Goal: Find specific page/section: Find specific page/section

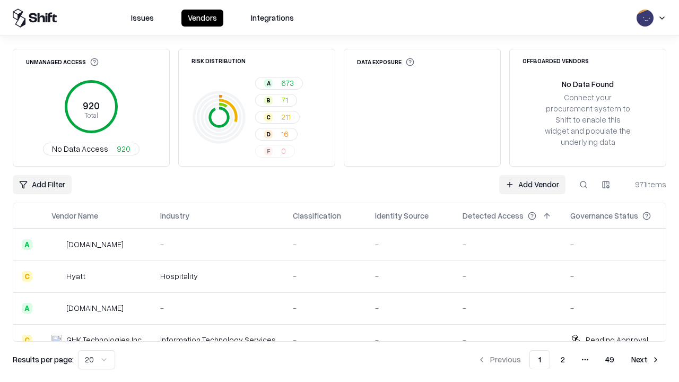
click at [339, 191] on div "Add Filter Add Vendor 971 items" at bounding box center [340, 184] width 654 height 19
click at [42, 185] on html "Issues Vendors Integrations Unmanaged Access 920 Total No Data Access 920 Risk …" at bounding box center [339, 191] width 679 height 382
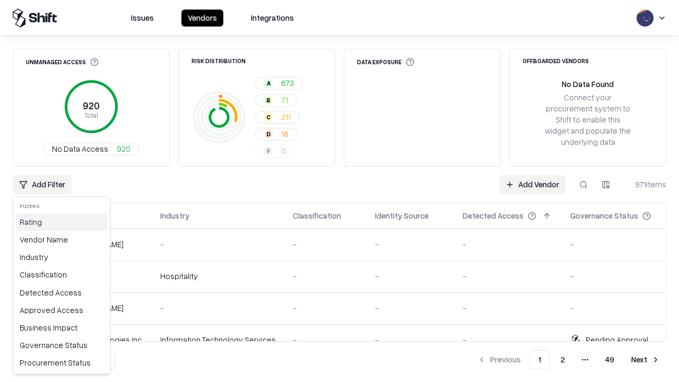
click at [62, 222] on div "Rating" at bounding box center [61, 222] width 92 height 18
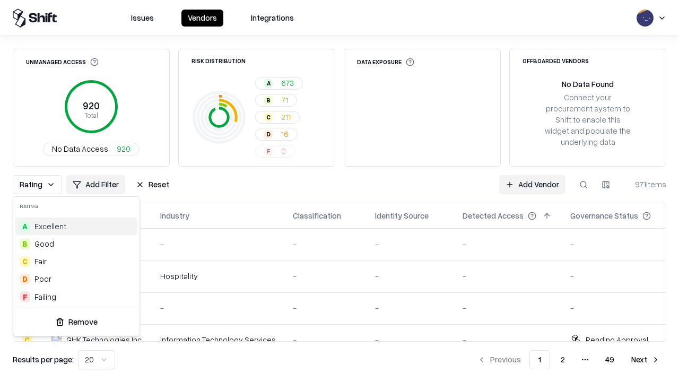
click at [339, 191] on html "Issues Vendors Integrations Unmanaged Access 920 Total No Data Access 920 Risk …" at bounding box center [339, 191] width 679 height 382
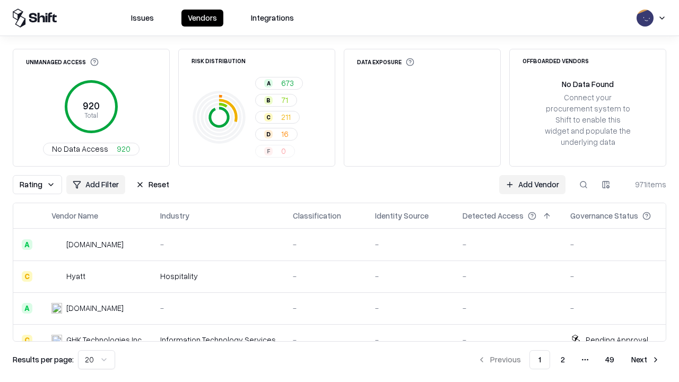
click at [339, 191] on div "Rating Add Filter Reset Add Vendor 971 items" at bounding box center [340, 184] width 654 height 19
click at [152, 185] on button "Reset" at bounding box center [152, 184] width 46 height 19
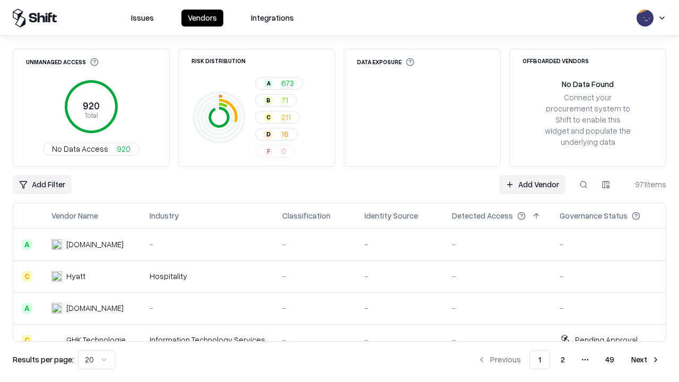
click at [339, 191] on div "Add Filter Add Vendor 971 items" at bounding box center [340, 184] width 654 height 19
click at [42, 185] on html "Issues Vendors Integrations Unmanaged Access 920 Total No Data Access 920 Risk …" at bounding box center [339, 191] width 679 height 382
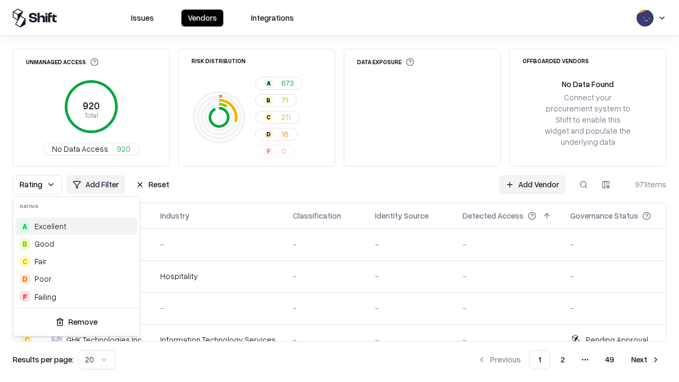
click at [76, 243] on div "B Good" at bounding box center [76, 244] width 122 height 18
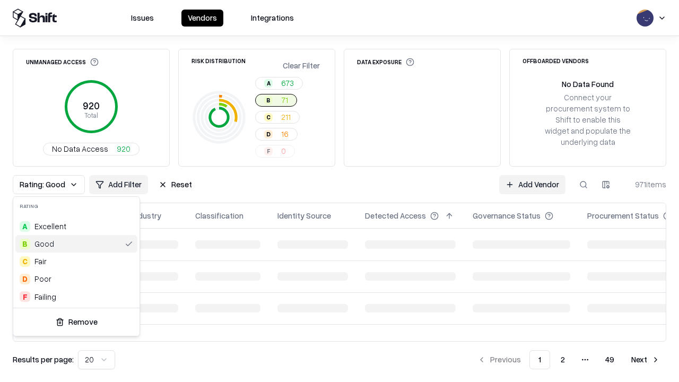
click at [339, 191] on html "Issues Vendors Integrations Unmanaged Access 920 Total No Data Access 920 Risk …" at bounding box center [339, 191] width 679 height 382
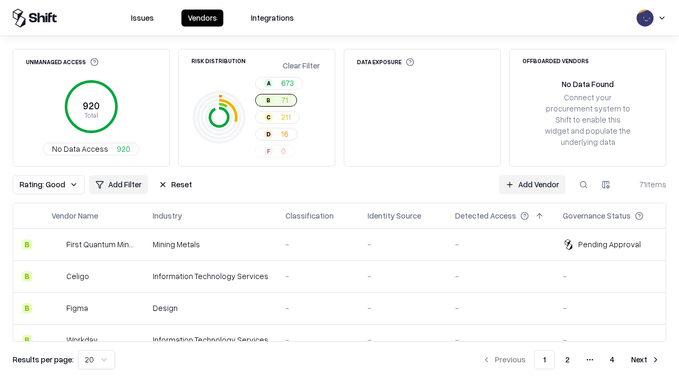
click at [339, 191] on div "Rating: Good Add Filter Reset Add Vendor 71 items" at bounding box center [340, 184] width 654 height 19
click at [175, 185] on button "Reset" at bounding box center [175, 184] width 46 height 19
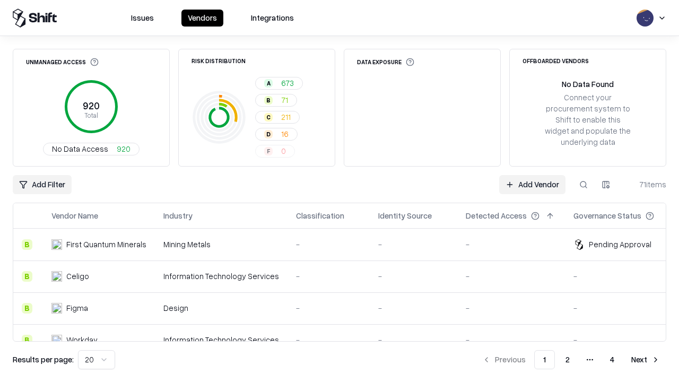
click at [339, 191] on div "Add Filter Add Vendor 71 items" at bounding box center [340, 184] width 654 height 19
click at [42, 185] on html "Issues Vendors Integrations Unmanaged Access 920 Total No Data Access 920 Risk …" at bounding box center [339, 191] width 679 height 382
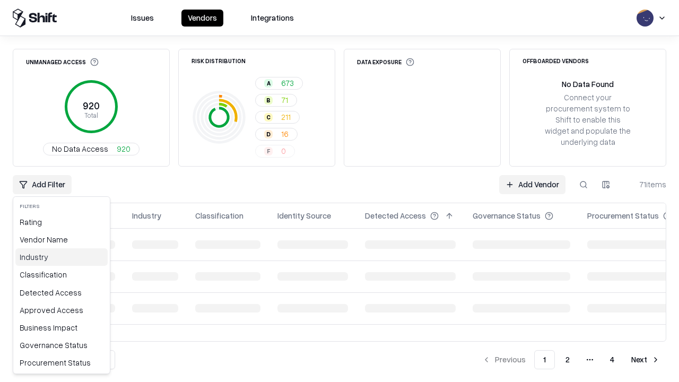
click at [62, 257] on div "Industry" at bounding box center [61, 257] width 92 height 18
